Goal: Transaction & Acquisition: Book appointment/travel/reservation

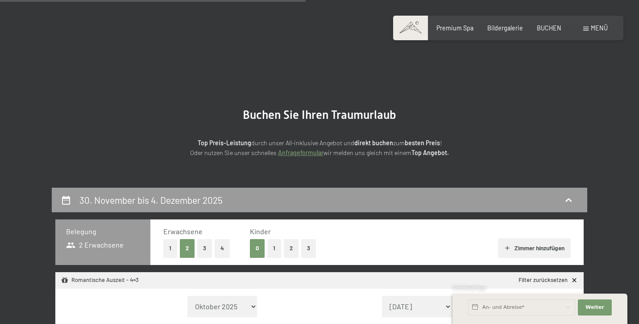
select select "2025-11-01"
select select "[DATE]"
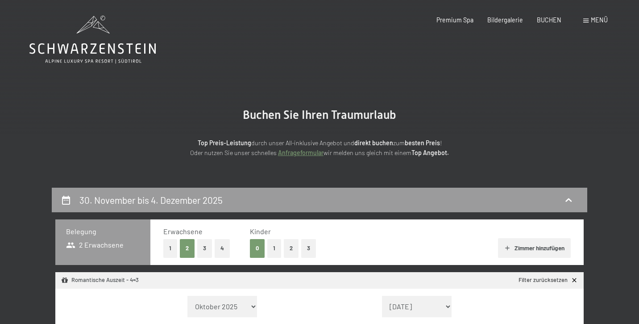
click at [103, 42] on icon at bounding box center [92, 40] width 126 height 48
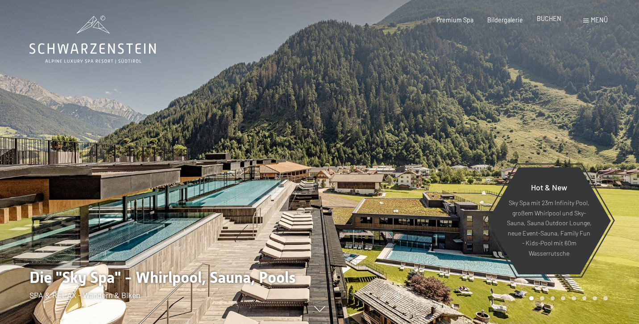
click at [552, 21] on span "BUCHEN" at bounding box center [549, 19] width 25 height 8
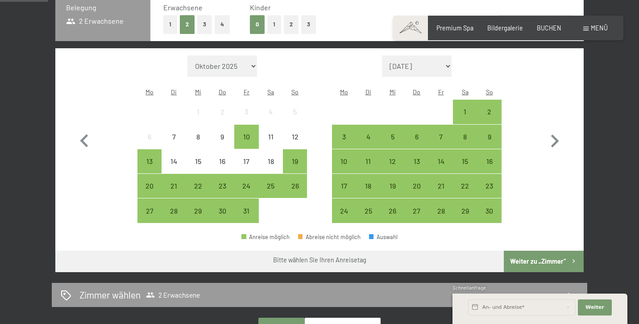
scroll to position [222, 0]
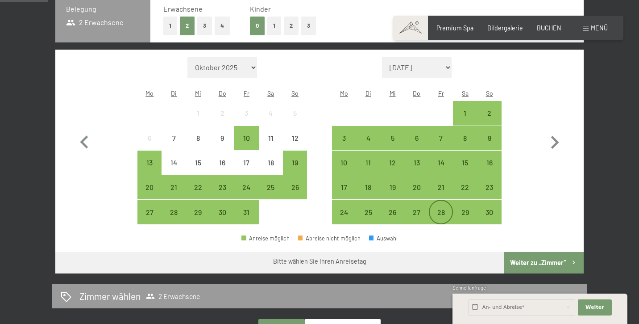
click at [439, 208] on div "28" at bounding box center [441, 219] width 22 height 22
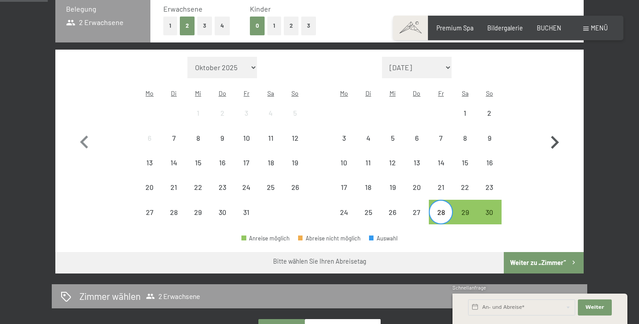
click at [558, 136] on icon "button" at bounding box center [555, 142] width 8 height 13
select select "[DATE]"
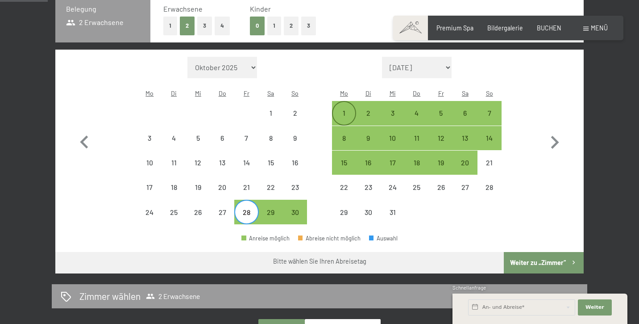
click at [340, 102] on div "1" at bounding box center [344, 113] width 22 height 22
select select "[DATE]"
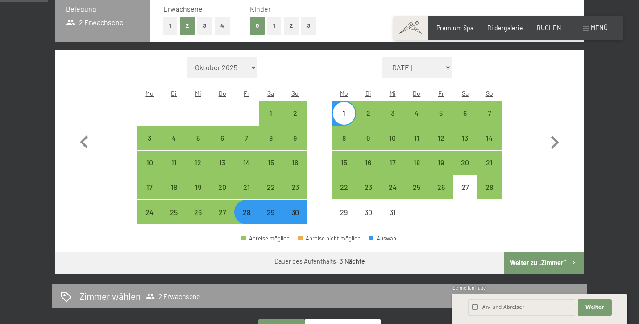
click at [531, 252] on button "Weiter zu „Zimmer“" at bounding box center [544, 262] width 80 height 21
select select "[DATE]"
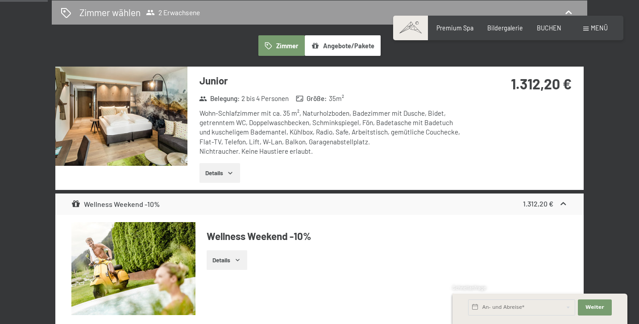
scroll to position [187, 0]
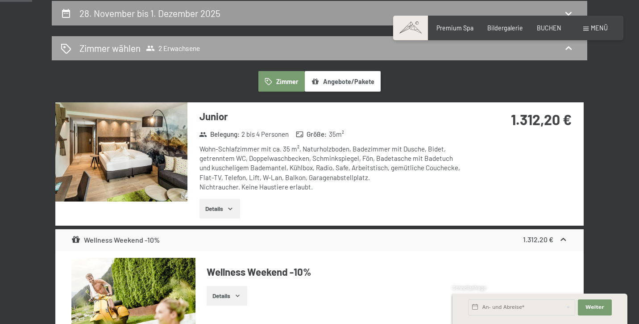
click at [172, 47] on span "2 Erwachsene" at bounding box center [173, 48] width 54 height 9
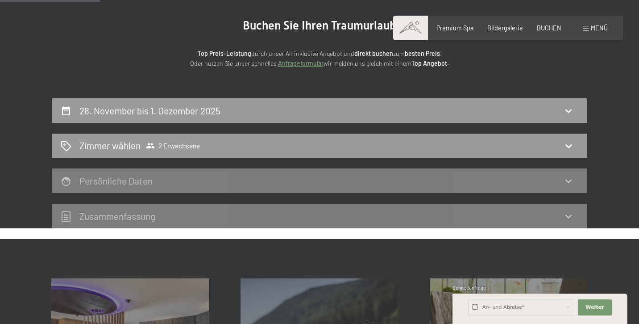
scroll to position [91, 0]
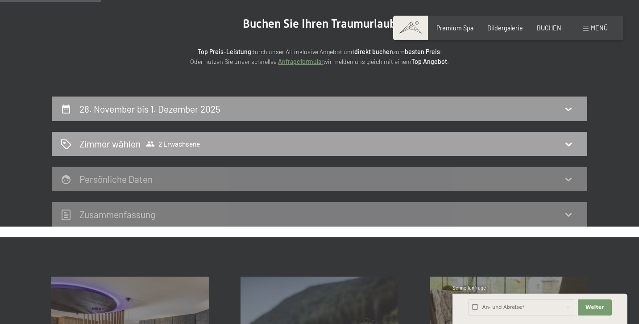
click at [253, 146] on div "Zimmer wählen 2 Erwachsene" at bounding box center [320, 143] width 518 height 13
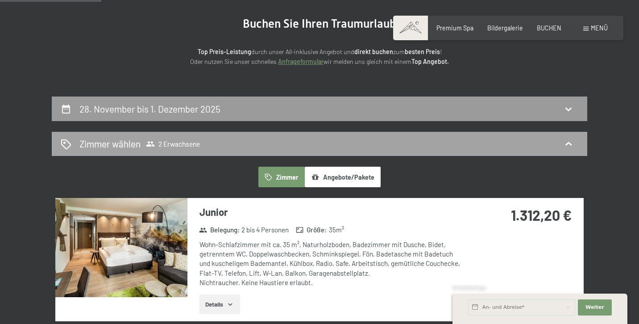
click at [258, 144] on div "Zimmer wählen 2 Erwachsene" at bounding box center [320, 143] width 518 height 13
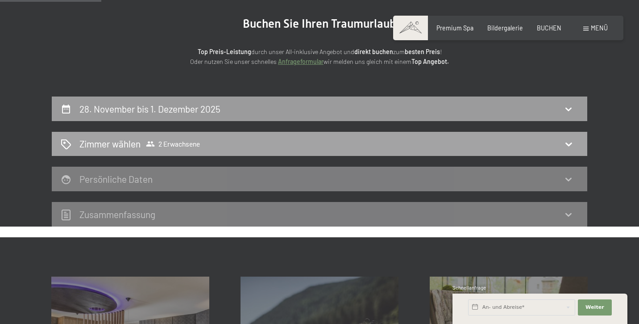
click at [167, 139] on span "2 Erwachsene" at bounding box center [173, 143] width 54 height 9
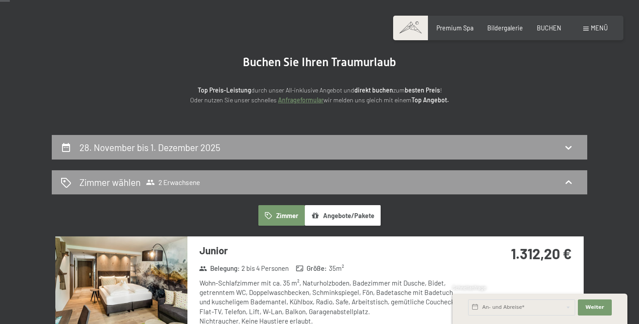
scroll to position [51, 0]
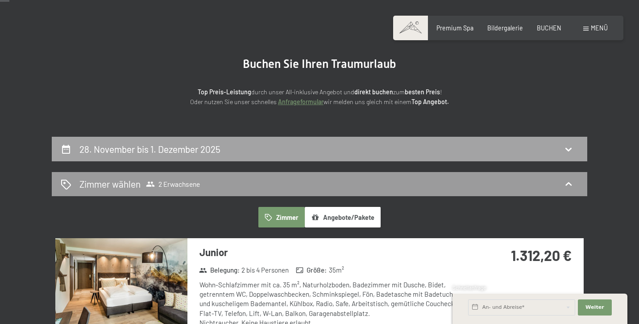
click at [143, 151] on h2 "28. November bis 1. Dezember 2025" at bounding box center [149, 148] width 141 height 11
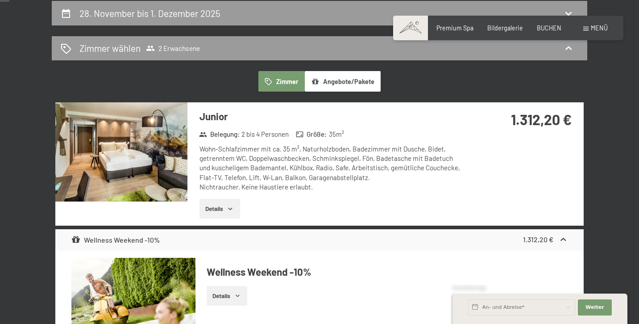
select select "[DATE]"
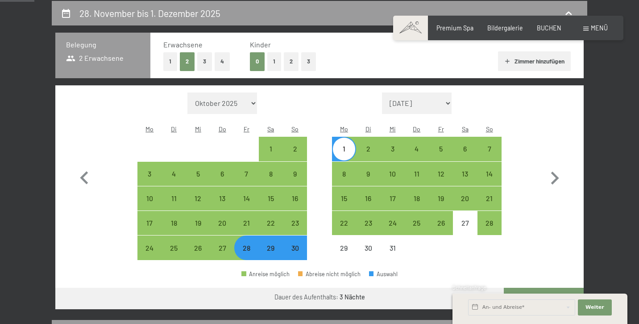
click at [168, 56] on button "1" at bounding box center [170, 61] width 14 height 18
select select "[DATE]"
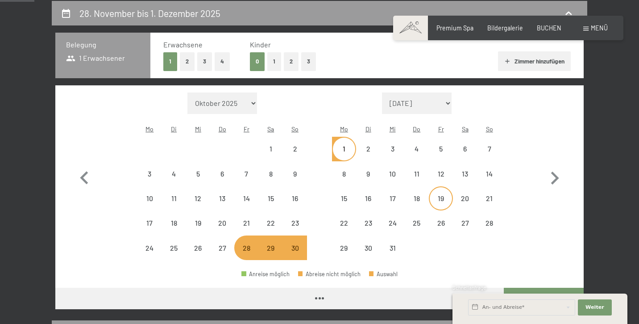
select select "[DATE]"
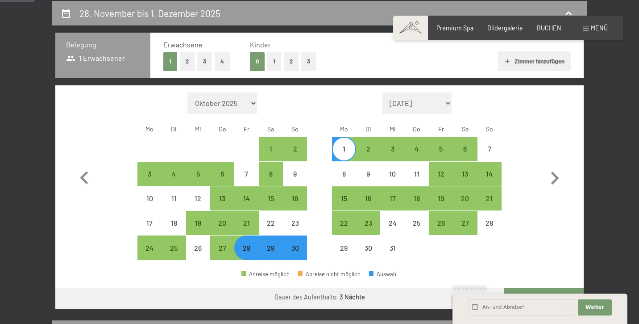
click at [538, 287] on button "Weiter zu „Zimmer“" at bounding box center [544, 297] width 80 height 21
select select "[DATE]"
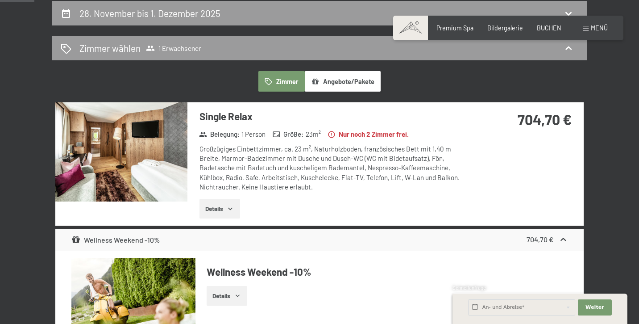
click at [129, 154] on img at bounding box center [121, 151] width 132 height 99
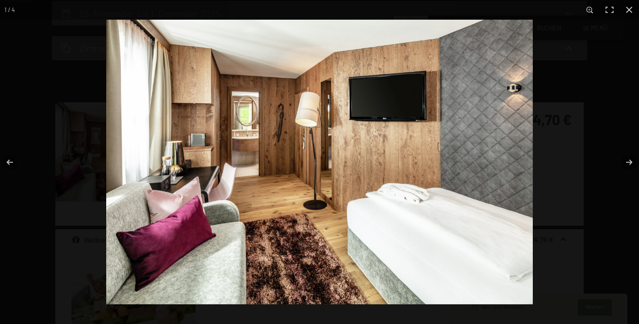
click at [235, 209] on img at bounding box center [319, 162] width 427 height 284
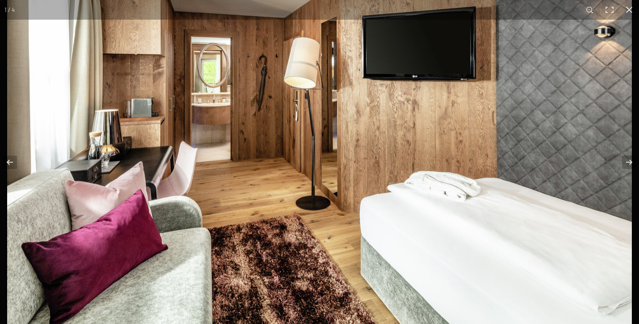
click at [384, 180] on img at bounding box center [319, 140] width 625 height 416
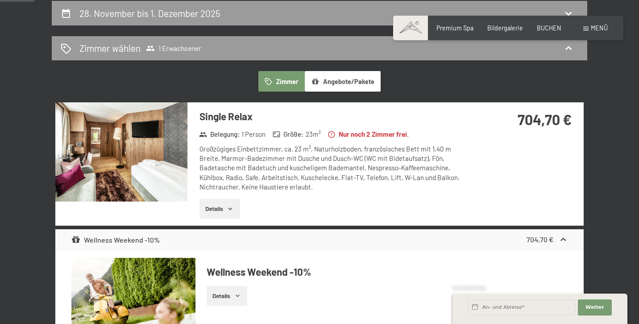
click at [0, 0] on button "button" at bounding box center [0, 0] width 0 height 0
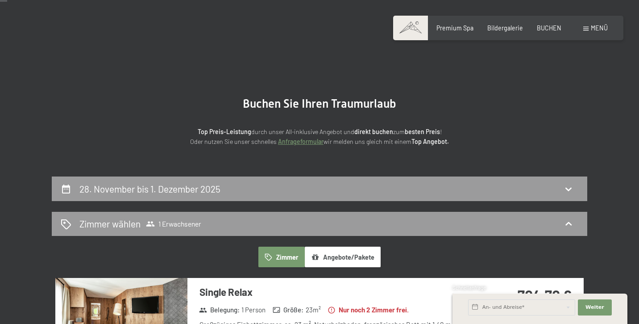
scroll to position [148, 0]
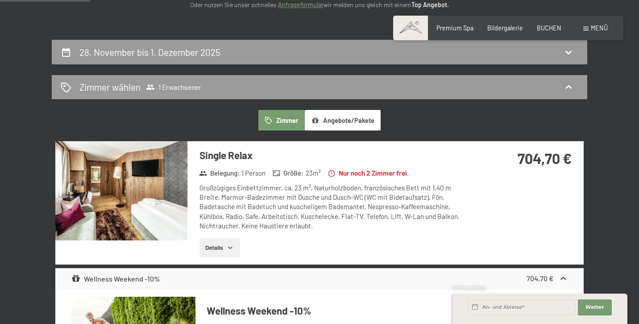
click at [357, 120] on button "Angebote/Pakete" at bounding box center [343, 120] width 76 height 21
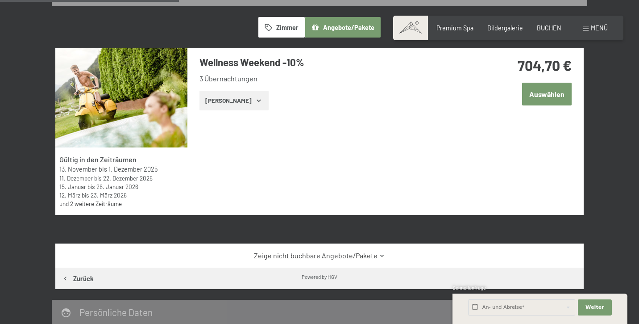
scroll to position [241, 0]
click at [285, 25] on button "Zimmer" at bounding box center [281, 27] width 46 height 21
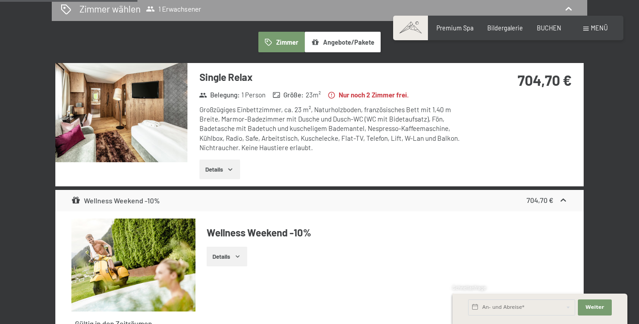
scroll to position [227, 0]
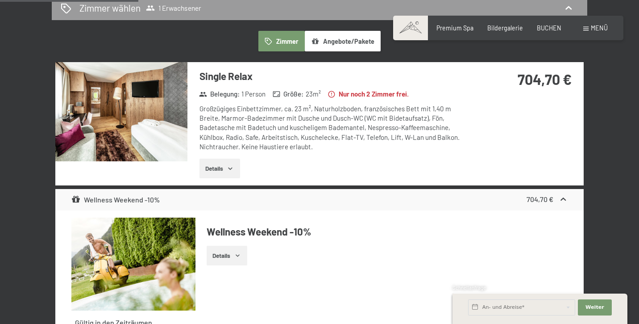
click at [163, 101] on img at bounding box center [121, 111] width 132 height 99
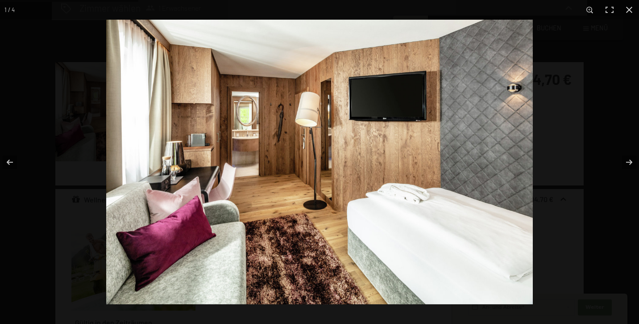
click at [336, 214] on img at bounding box center [319, 162] width 427 height 284
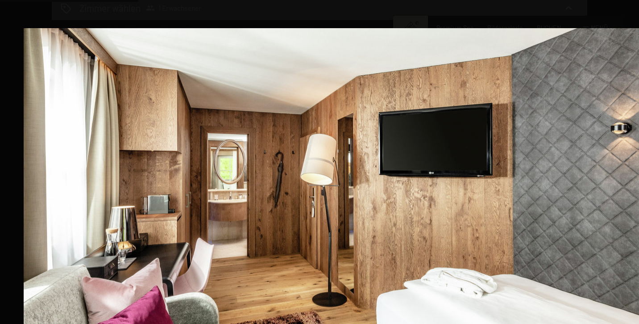
click at [587, 187] on img at bounding box center [336, 236] width 625 height 416
